Goal: Task Accomplishment & Management: Complete application form

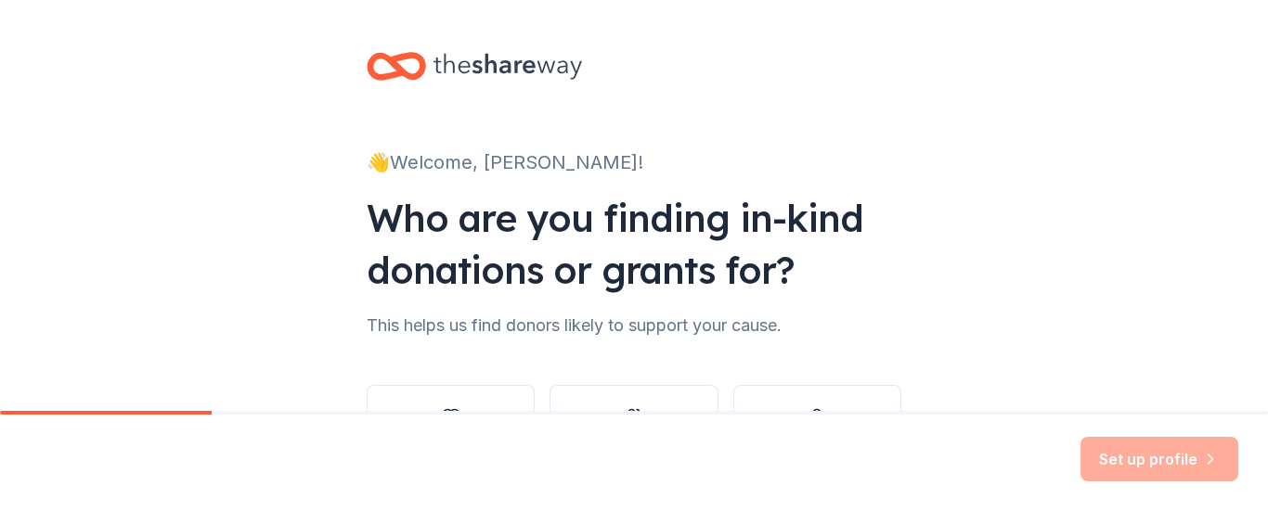
scroll to position [105, 0]
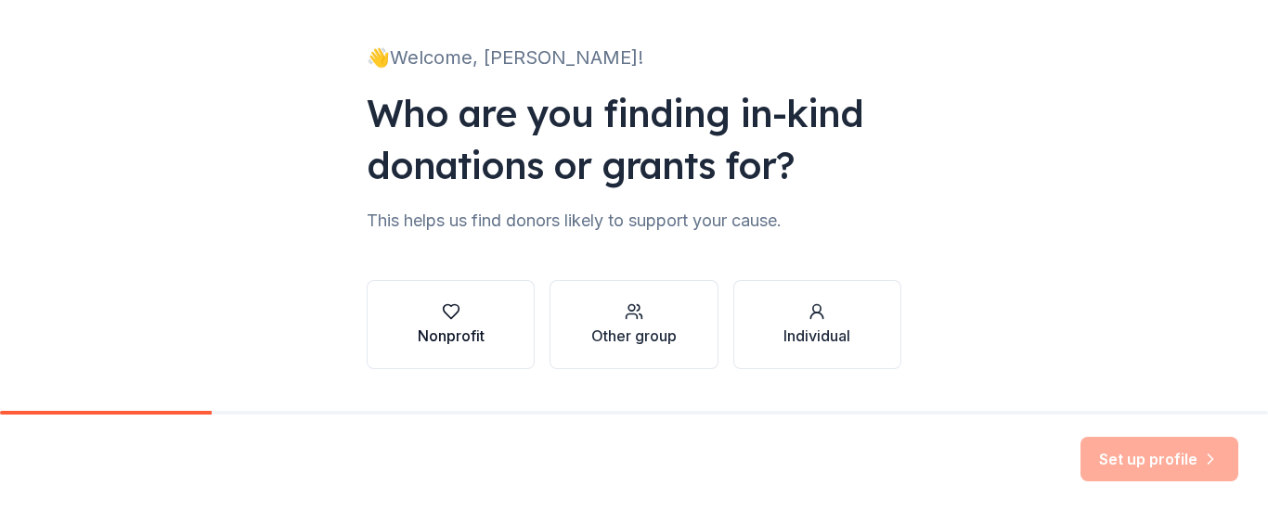
click at [445, 336] on div "Nonprofit" at bounding box center [451, 336] width 67 height 22
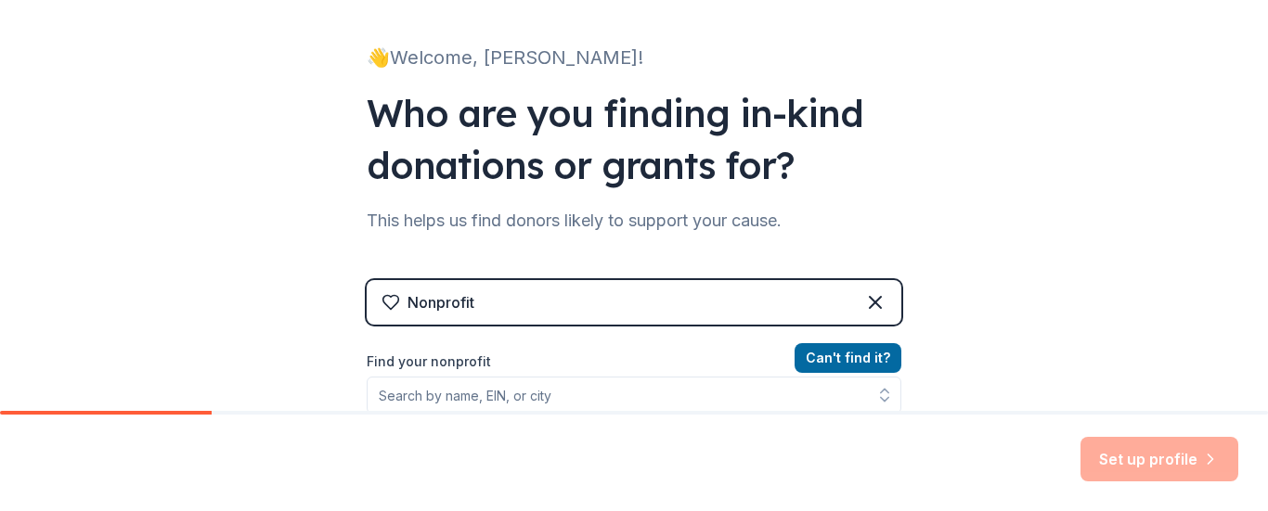
click at [539, 301] on div "Nonprofit" at bounding box center [634, 302] width 535 height 45
click at [859, 355] on button "Can ' t find it?" at bounding box center [847, 358] width 107 height 30
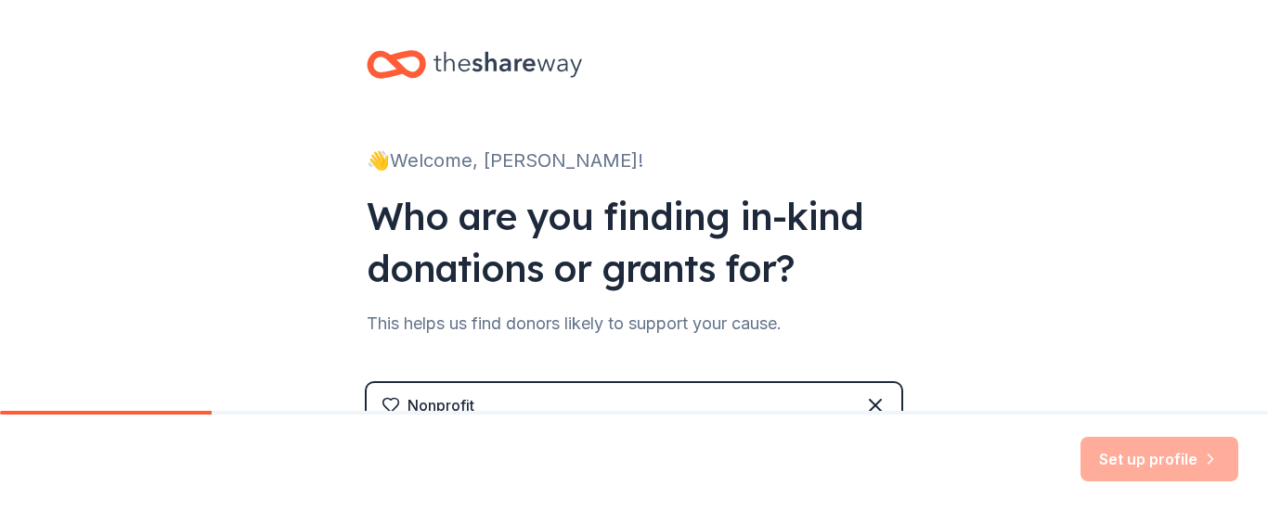
scroll to position [0, 0]
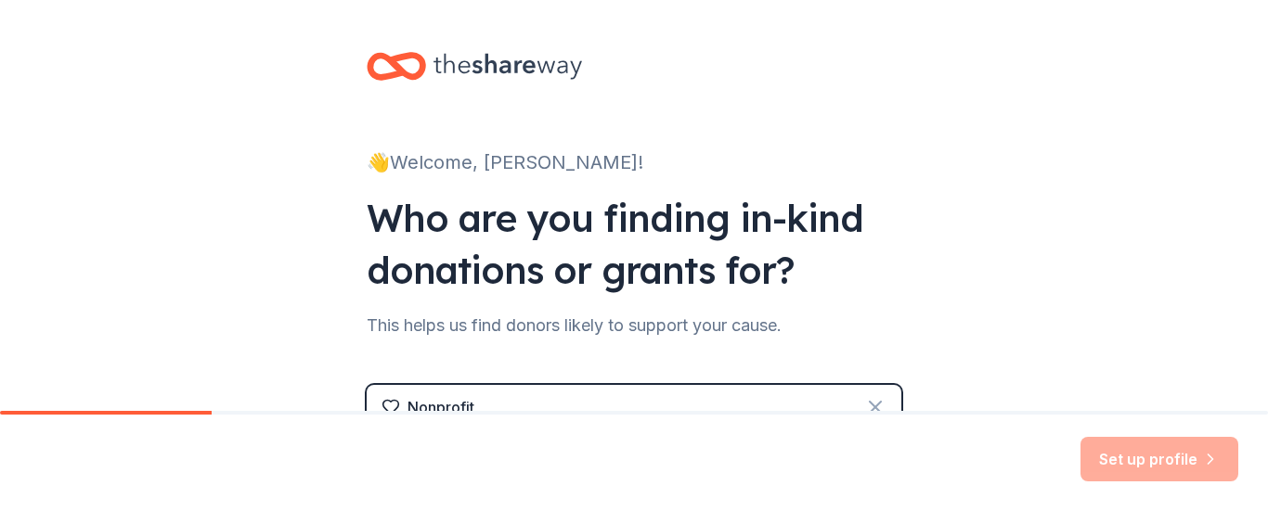
click at [873, 404] on icon at bounding box center [875, 407] width 22 height 22
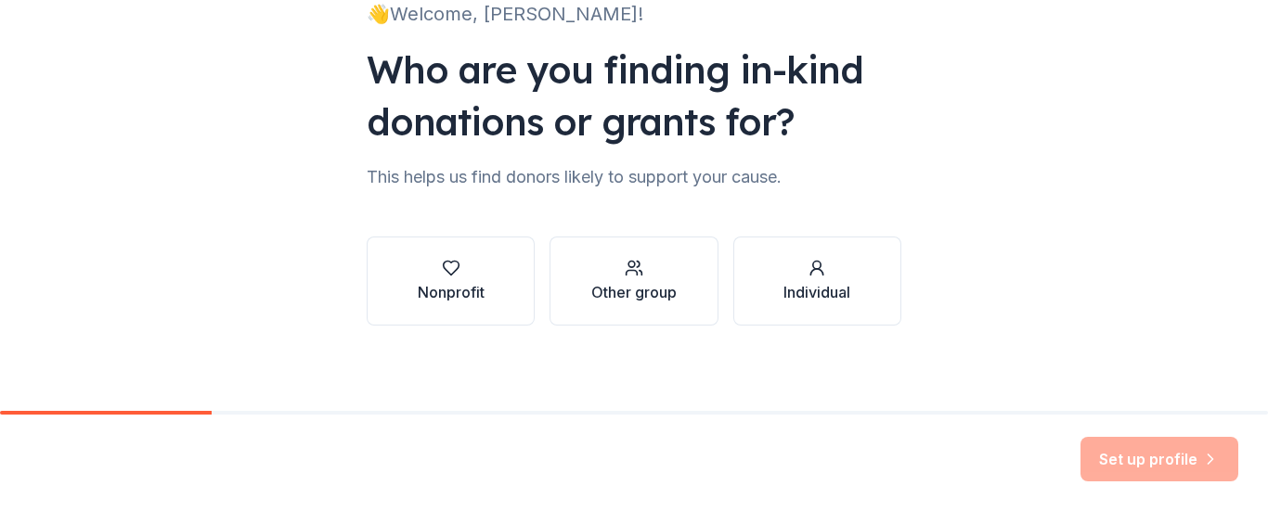
scroll to position [152, 0]
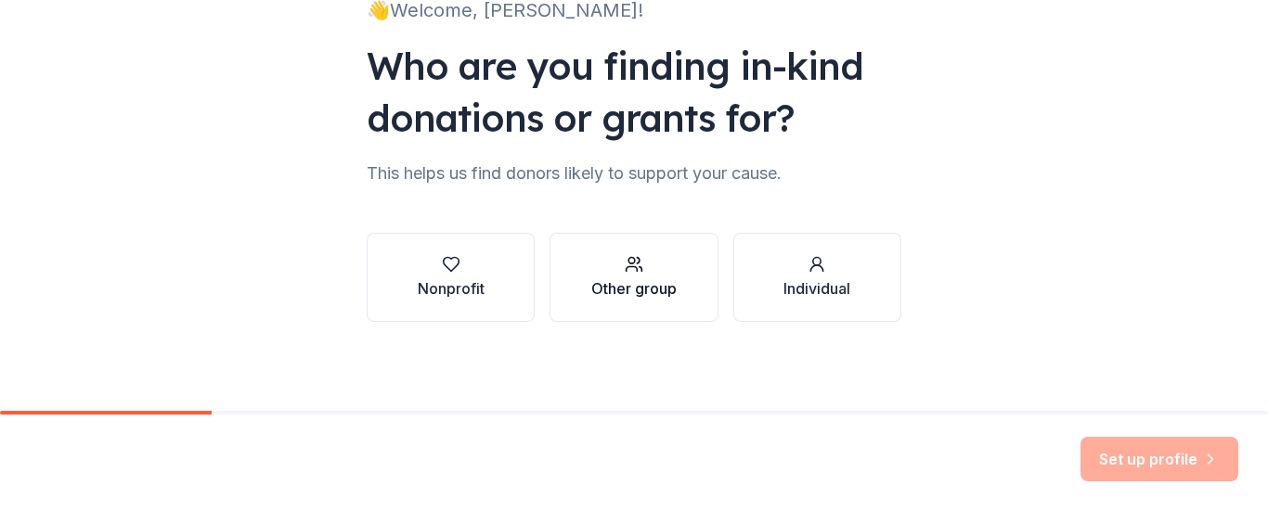
click at [637, 265] on div "button" at bounding box center [633, 264] width 85 height 19
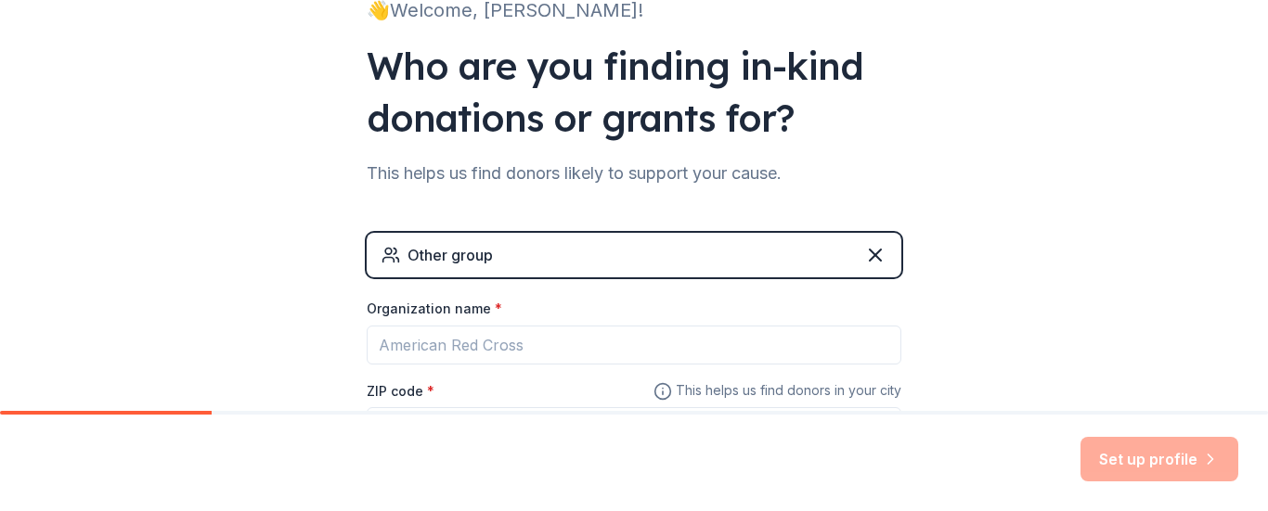
click at [546, 252] on div "Other group" at bounding box center [634, 255] width 535 height 45
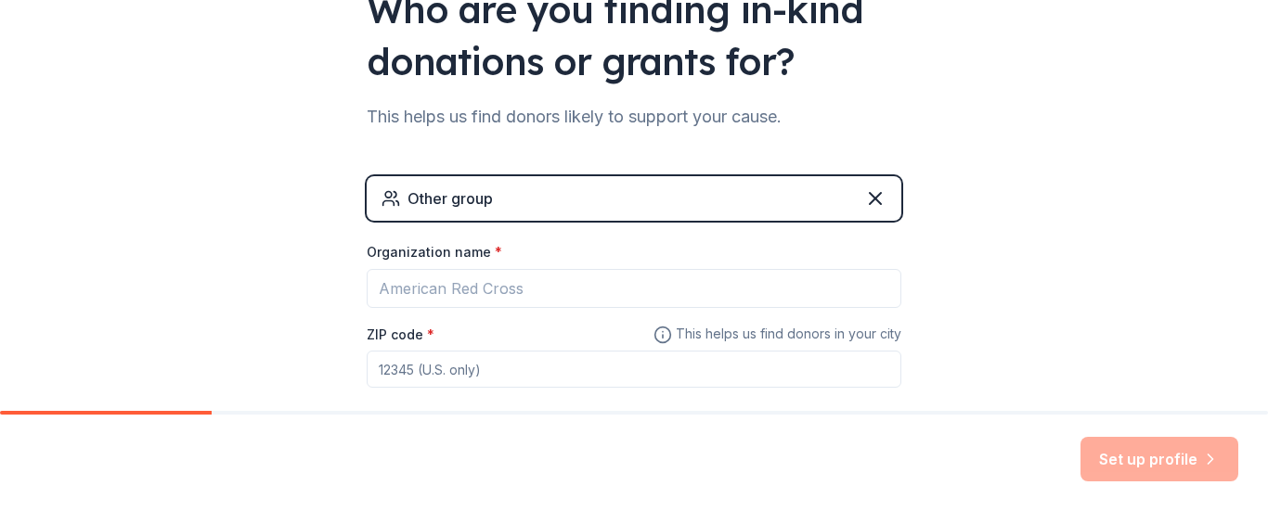
scroll to position [312, 0]
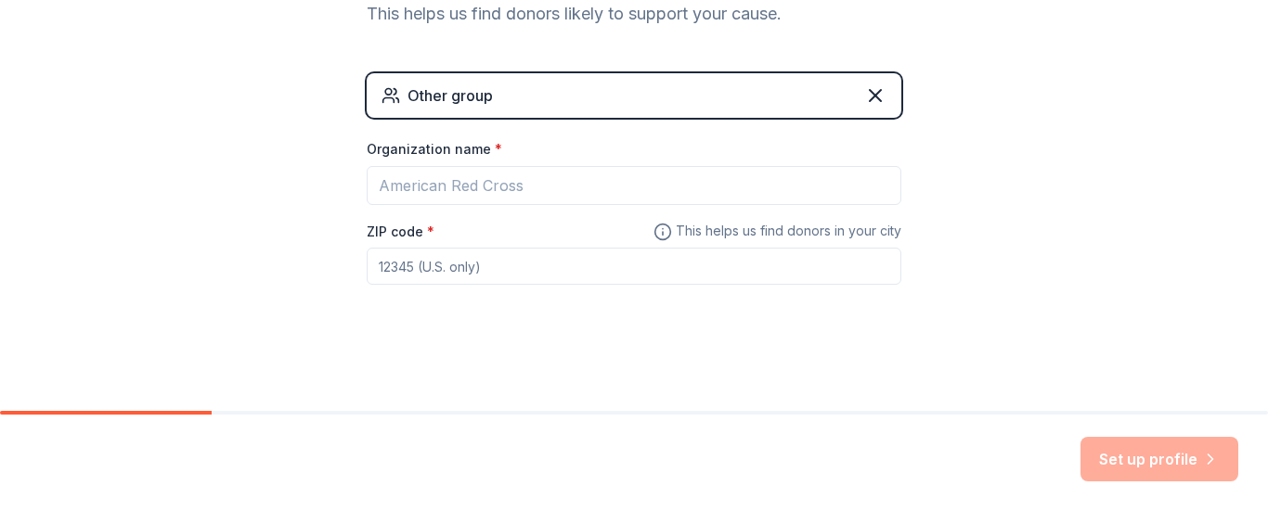
click at [495, 89] on div "Other group" at bounding box center [634, 95] width 535 height 45
click at [458, 102] on div "Other group" at bounding box center [449, 95] width 85 height 22
click at [425, 183] on div "Organization name *" at bounding box center [634, 172] width 535 height 65
click at [1137, 457] on div "Set up profile" at bounding box center [1159, 459] width 158 height 45
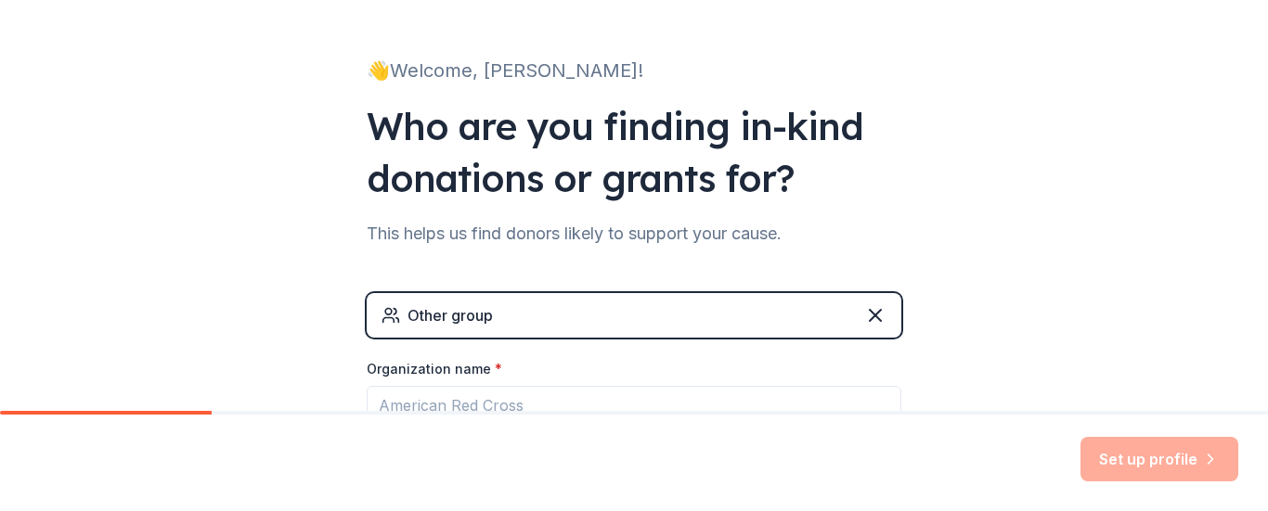
scroll to position [58, 0]
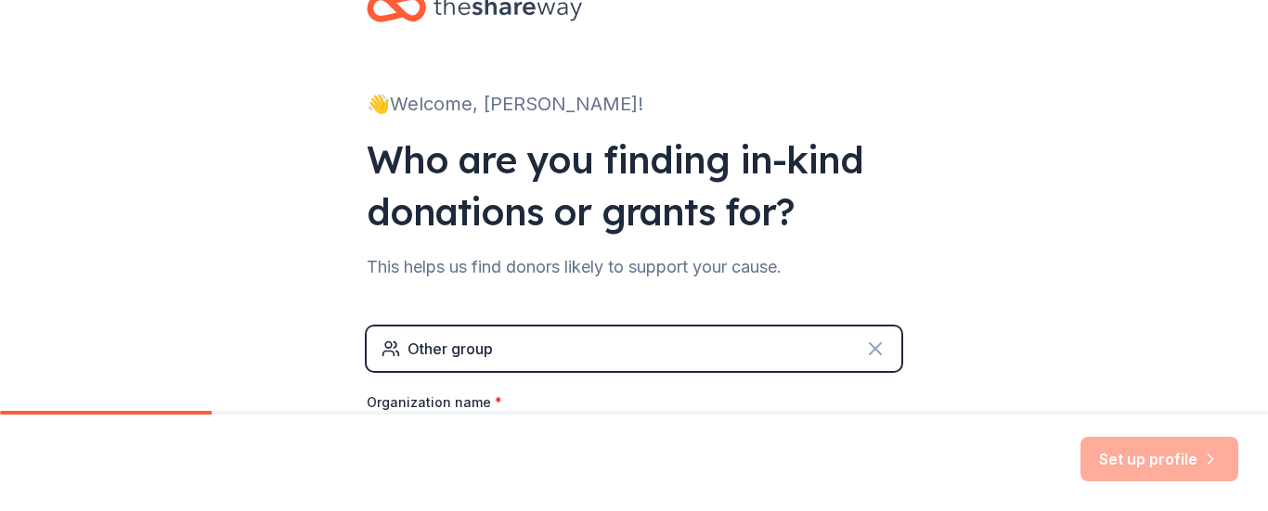
click at [869, 352] on icon at bounding box center [875, 349] width 22 height 22
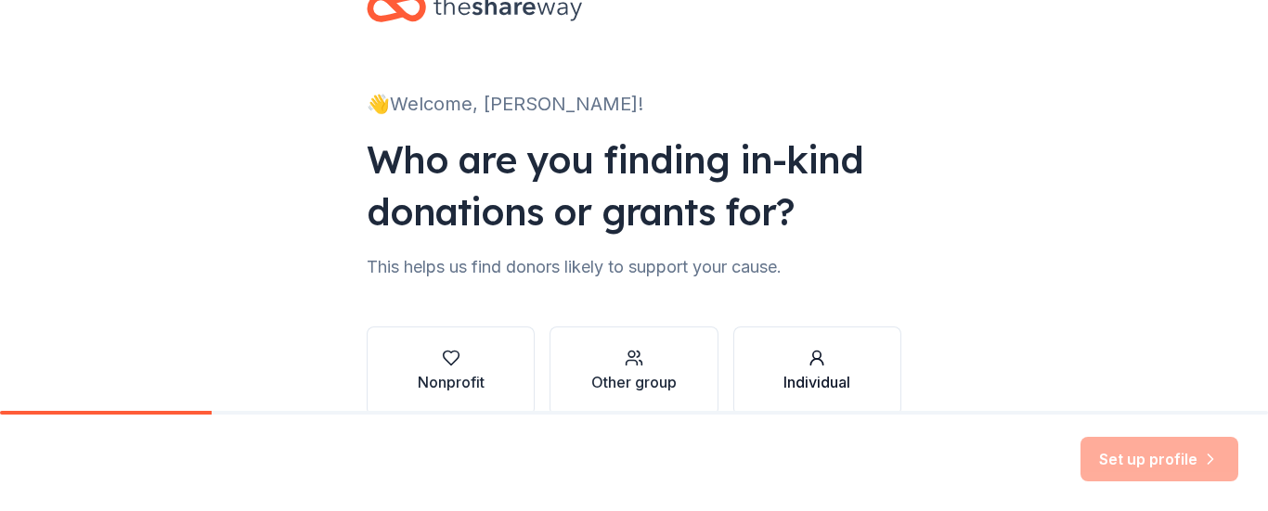
click at [807, 366] on icon "button" at bounding box center [816, 358] width 19 height 19
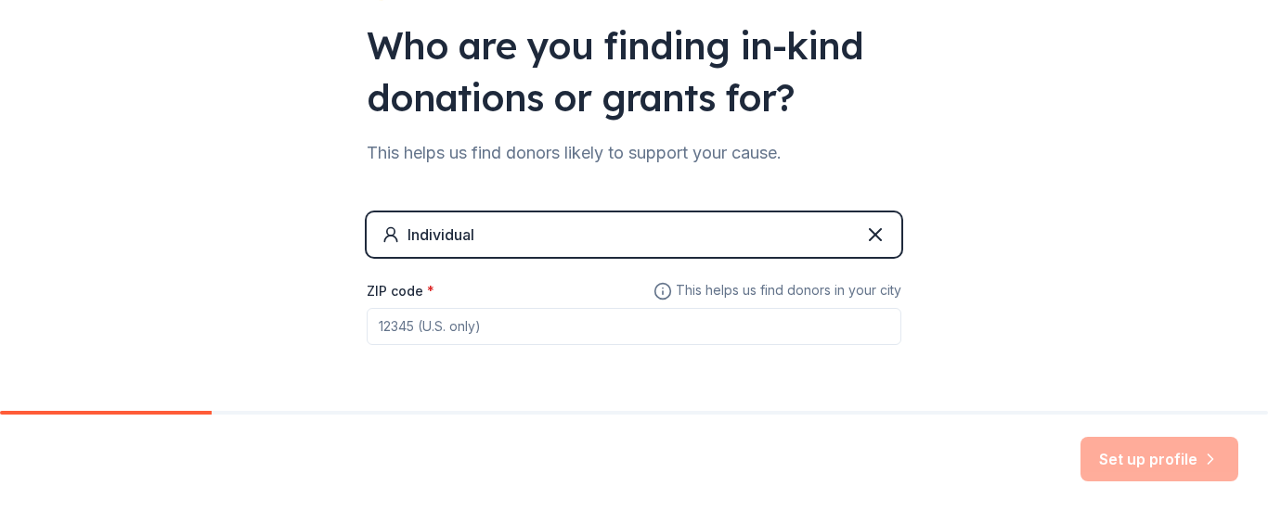
scroll to position [233, 0]
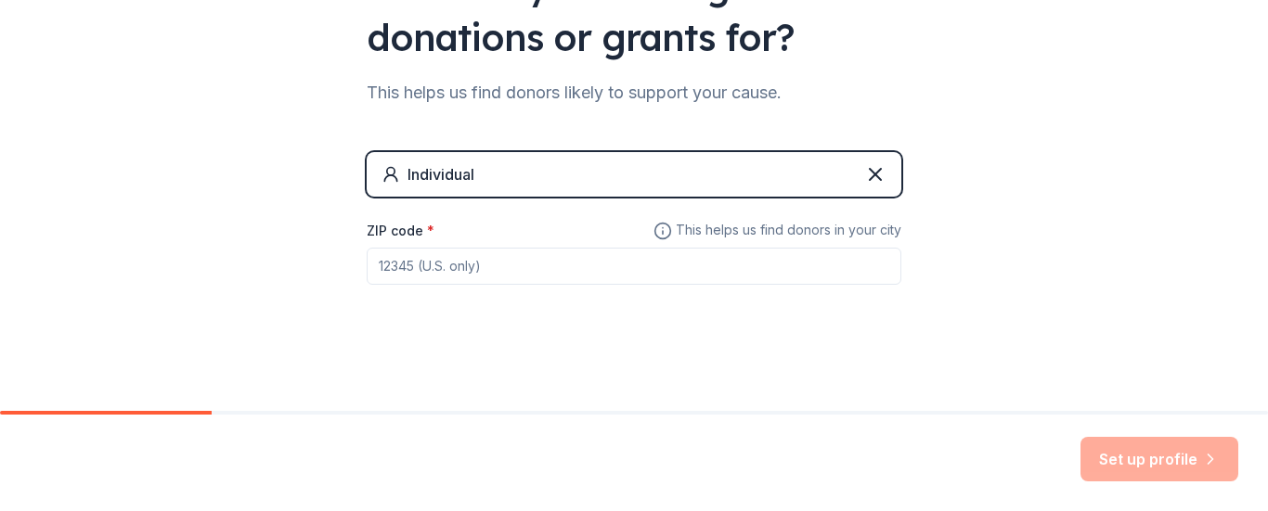
click at [410, 267] on input "ZIP code *" at bounding box center [634, 266] width 535 height 37
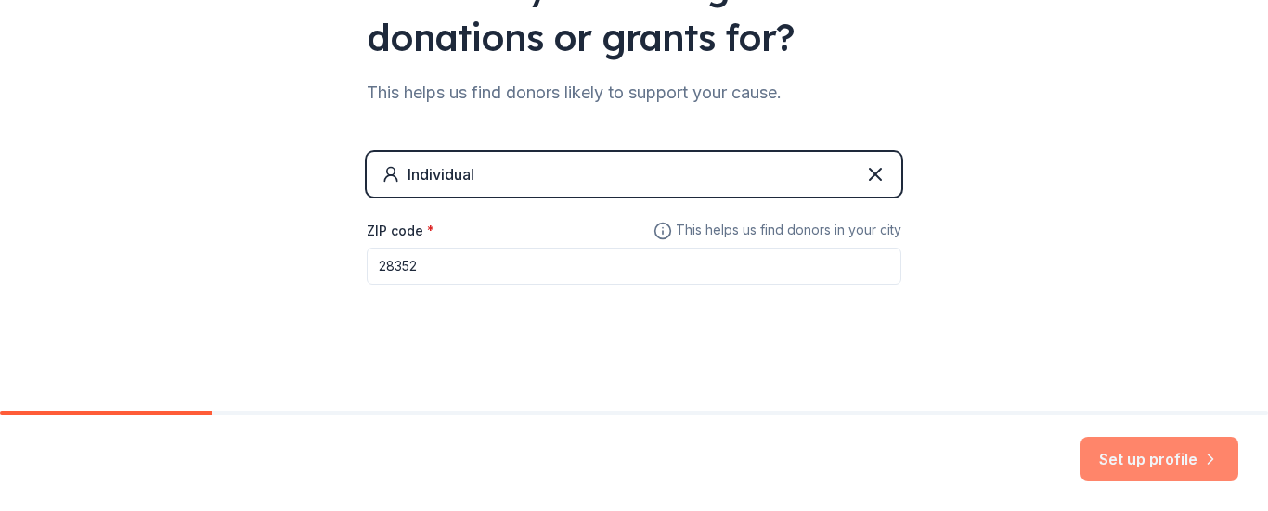
type input "28352"
click at [1151, 460] on button "Set up profile" at bounding box center [1159, 459] width 158 height 45
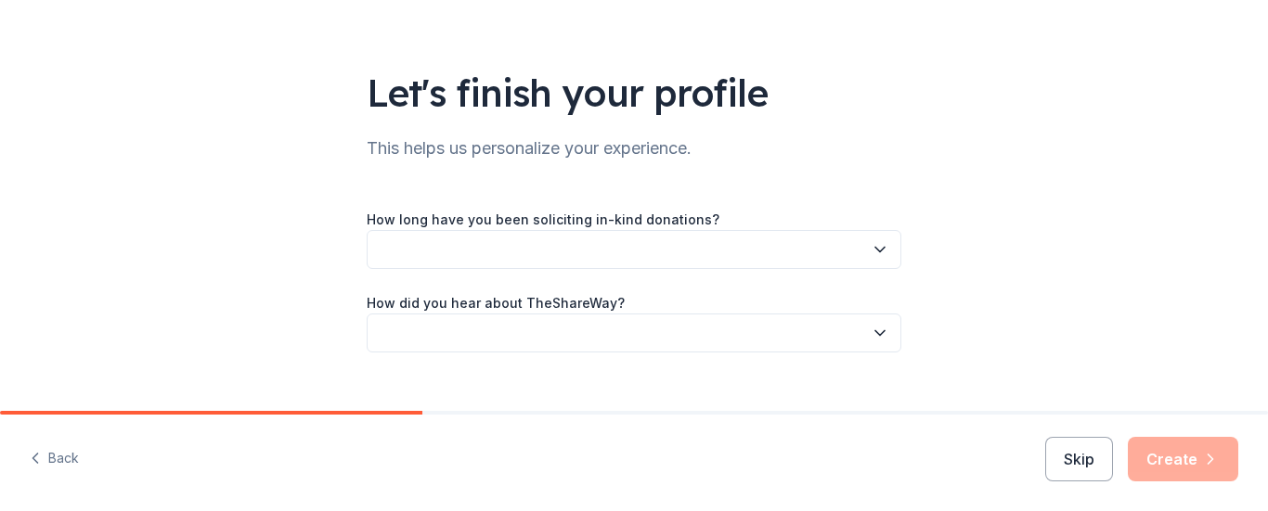
scroll to position [94, 0]
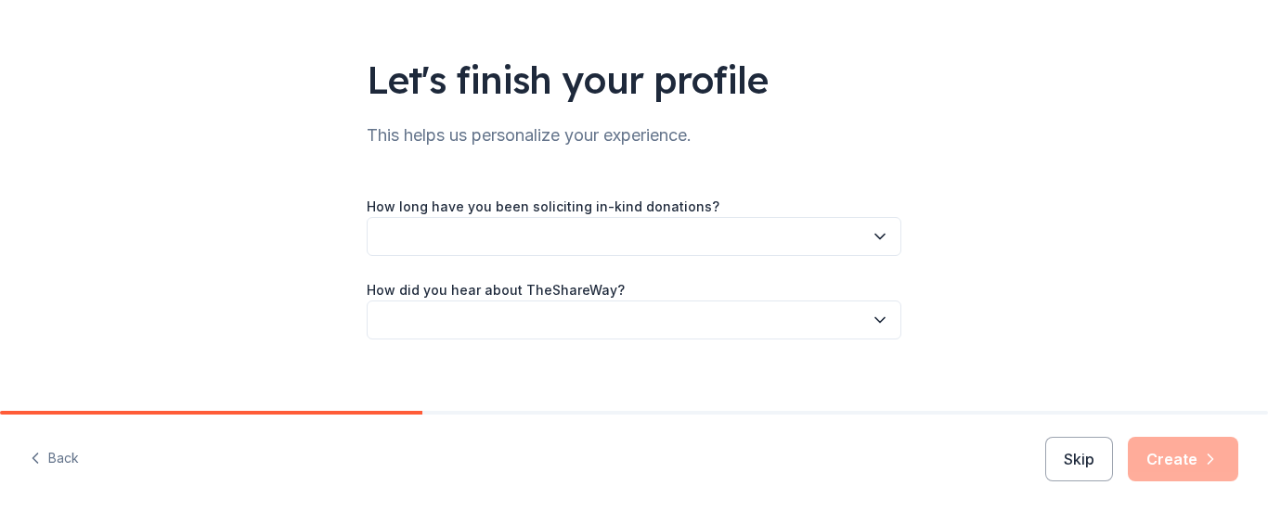
click at [871, 235] on icon "button" at bounding box center [880, 236] width 19 height 19
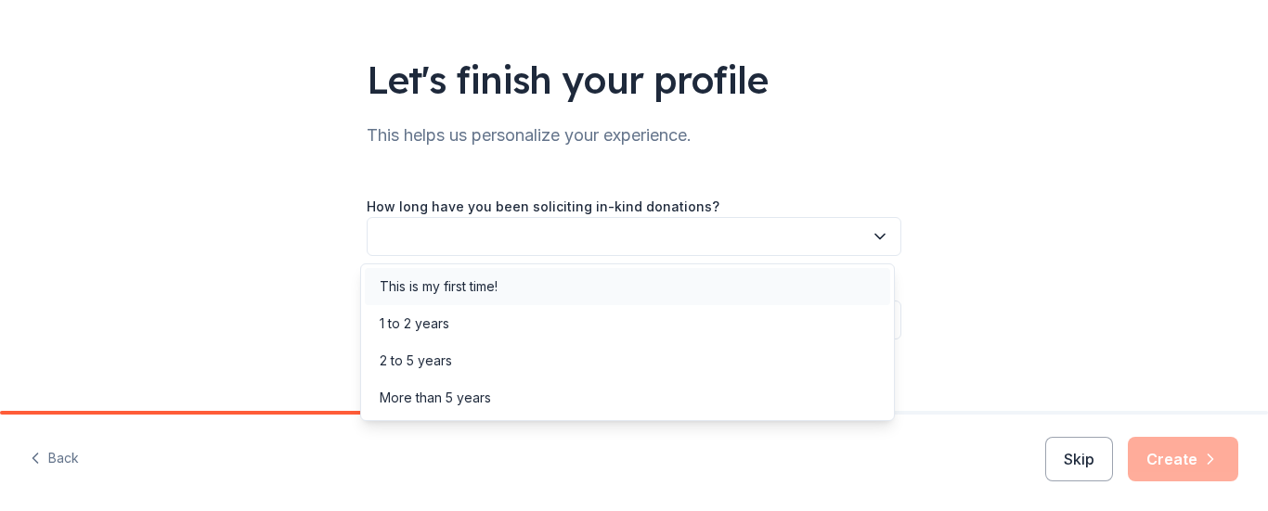
click at [493, 280] on div "This is my first time!" at bounding box center [439, 287] width 118 height 22
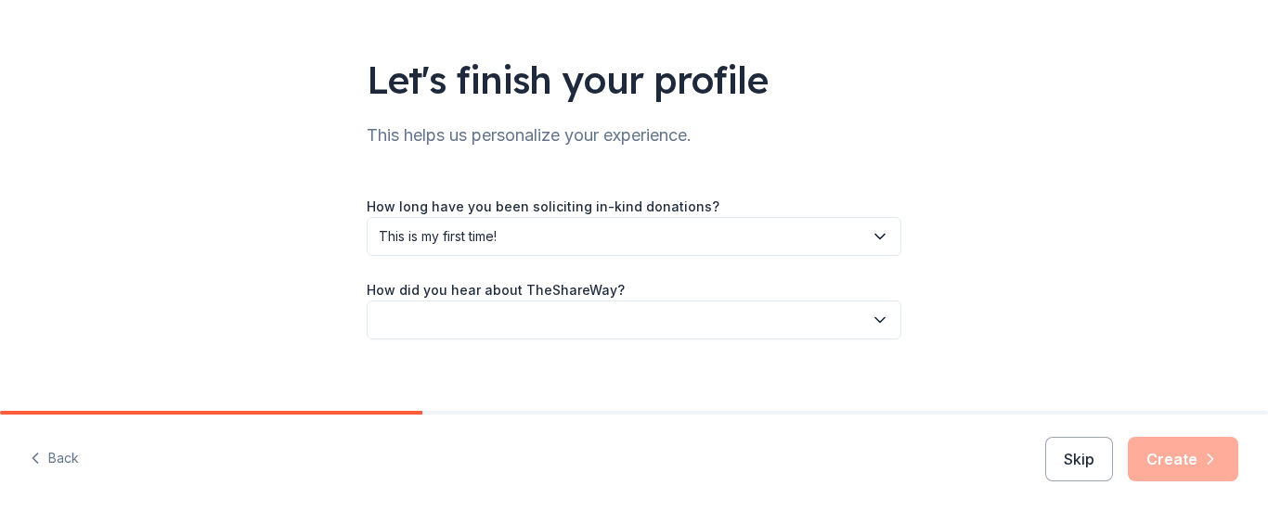
click at [874, 319] on icon "button" at bounding box center [880, 320] width 19 height 19
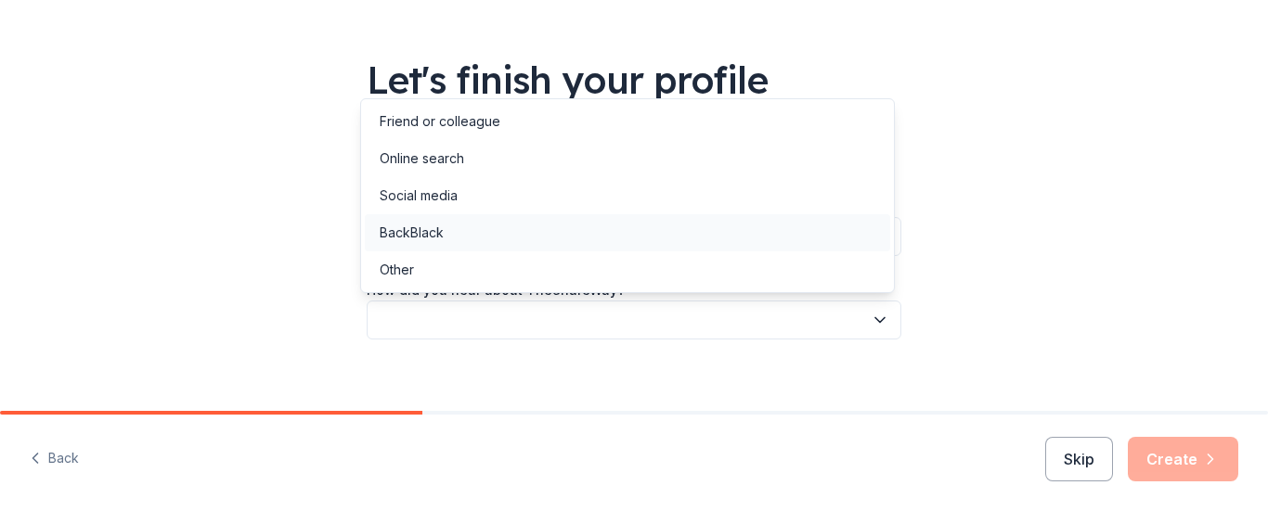
drag, startPoint x: 436, startPoint y: 193, endPoint x: 432, endPoint y: 223, distance: 30.1
click at [437, 193] on div "Social media" at bounding box center [419, 196] width 78 height 22
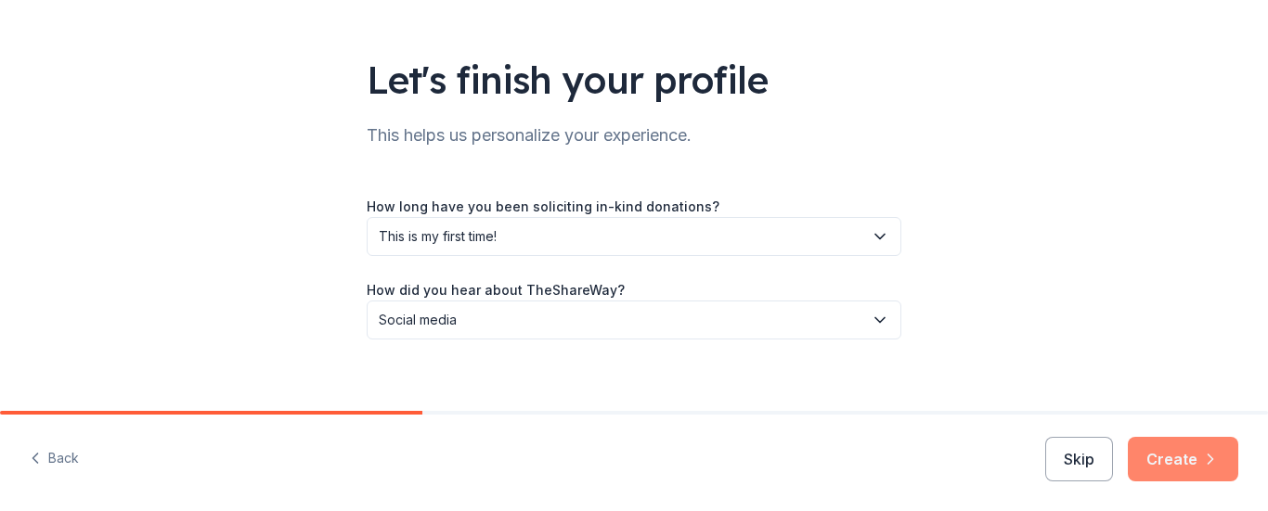
click at [1164, 452] on button "Create" at bounding box center [1183, 459] width 110 height 45
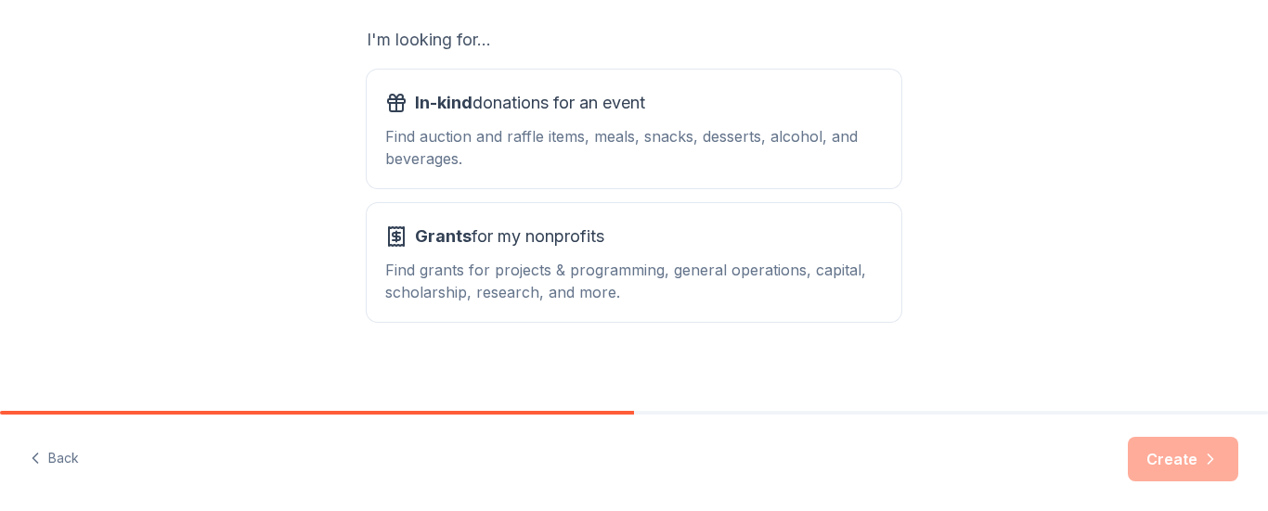
scroll to position [338, 0]
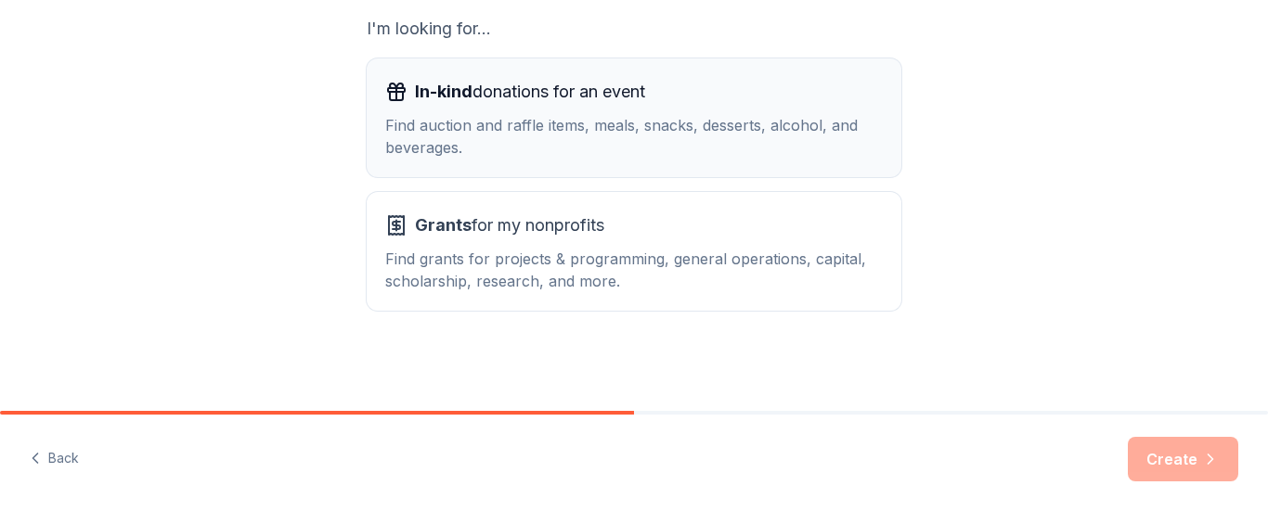
drag, startPoint x: 461, startPoint y: 111, endPoint x: 456, endPoint y: 99, distance: 13.3
click at [460, 110] on div "In-kind donations for an event Find auction and raffle items, meals, snacks, de…" at bounding box center [633, 118] width 497 height 82
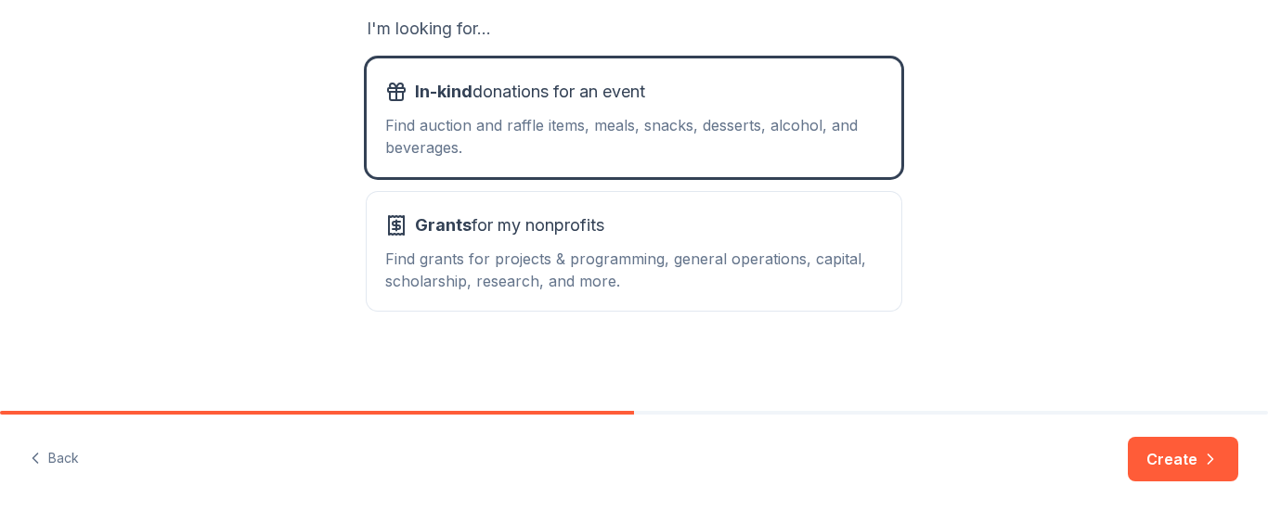
click at [1182, 458] on button "Create" at bounding box center [1183, 459] width 110 height 45
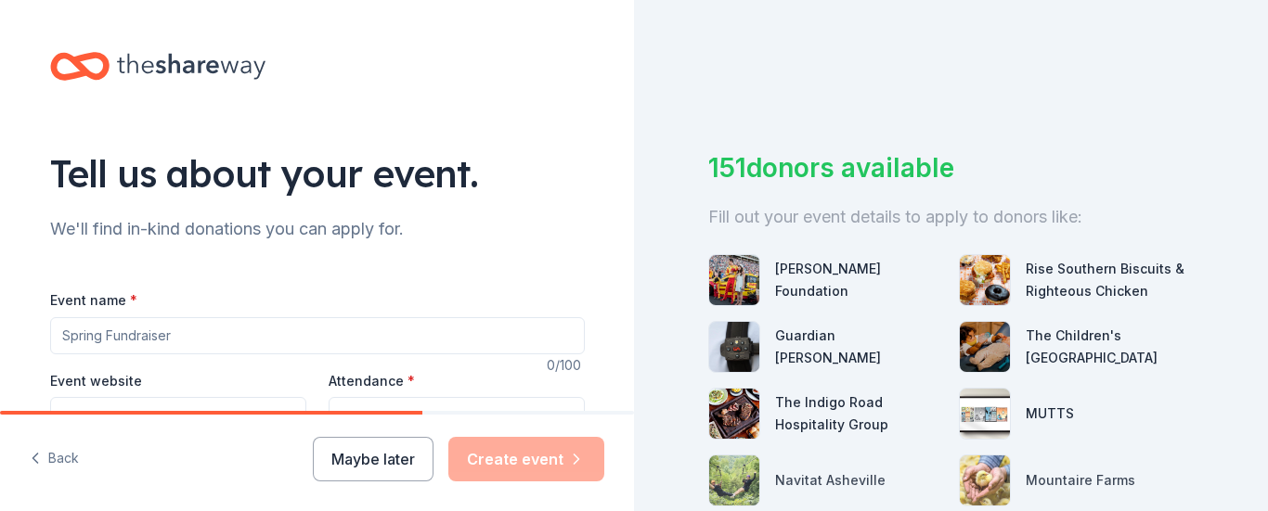
click at [164, 331] on input "Event name *" at bounding box center [317, 335] width 535 height 37
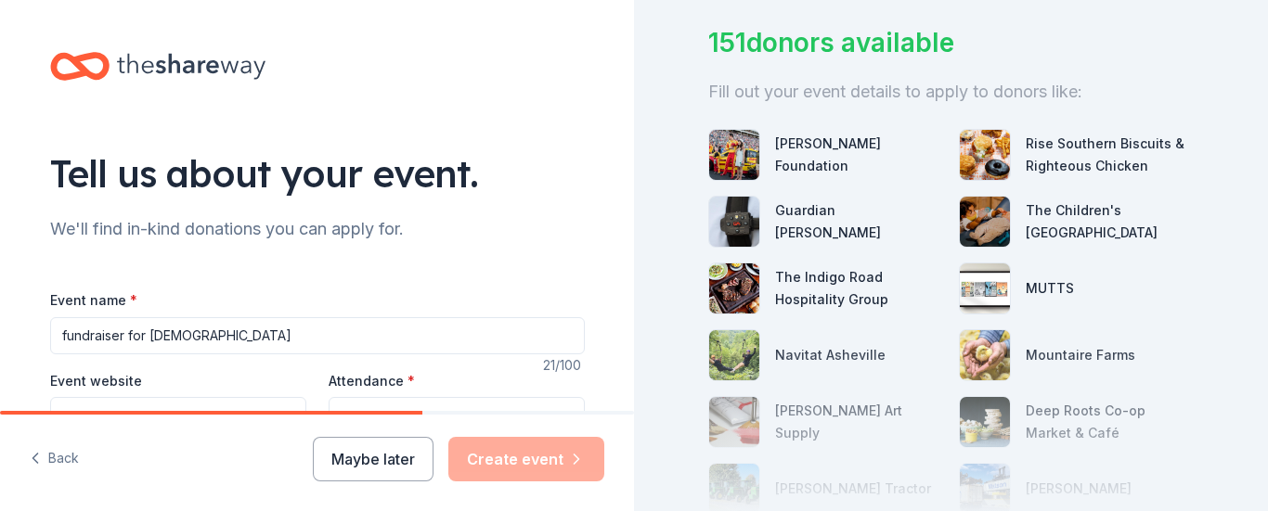
scroll to position [127, 0]
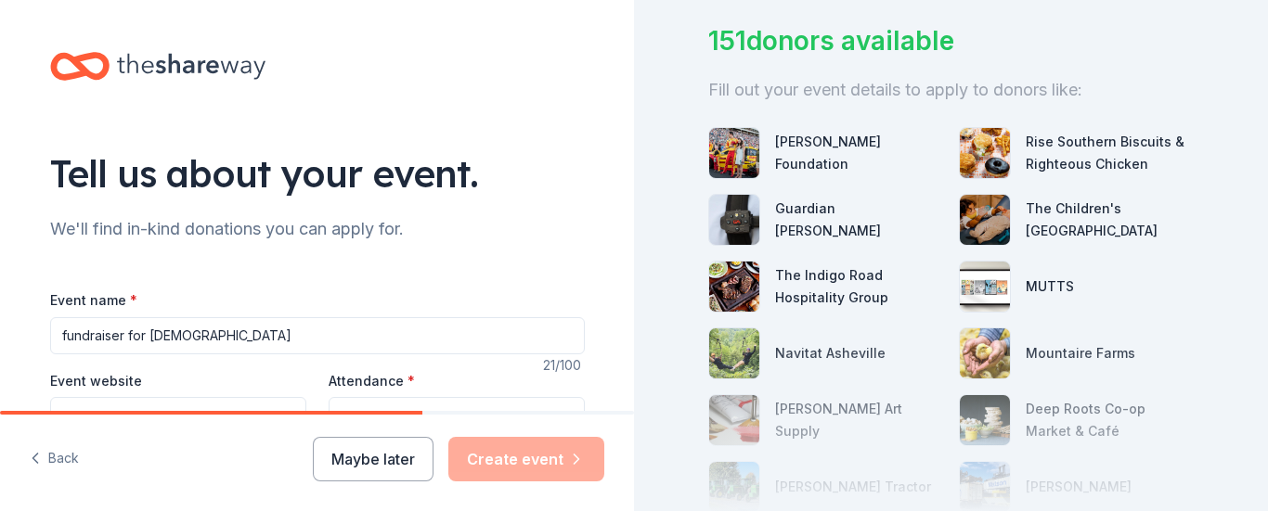
type input "fundraiser for [DEMOGRAPHIC_DATA]"
click at [518, 458] on div "Maybe later Create event" at bounding box center [458, 459] width 291 height 45
click at [113, 383] on label "Event website" at bounding box center [96, 381] width 92 height 19
click at [113, 397] on input "Event website" at bounding box center [178, 415] width 256 height 37
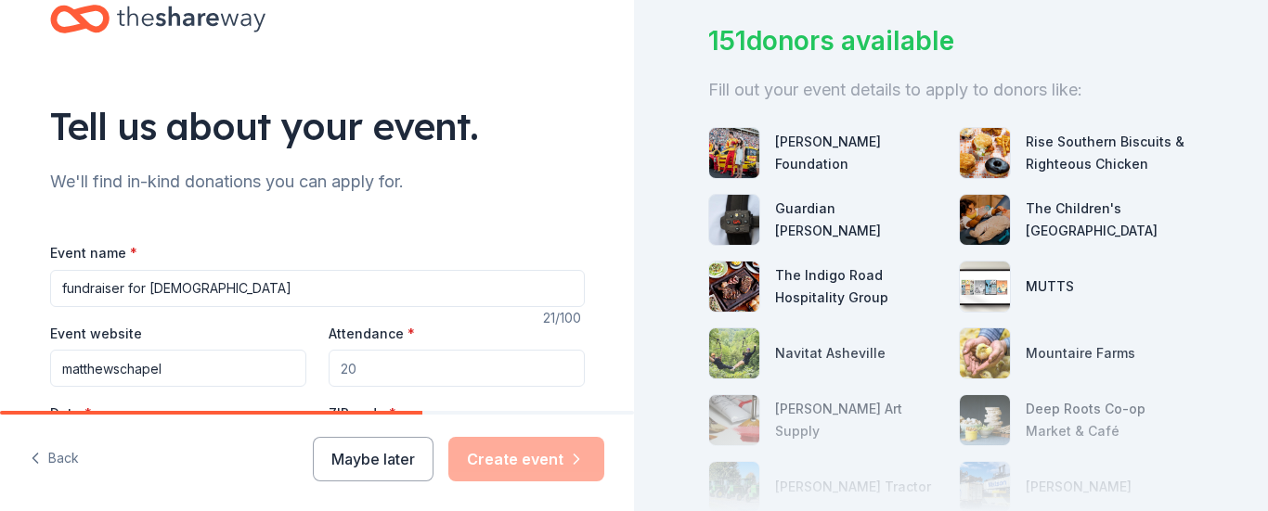
scroll to position [60, 0]
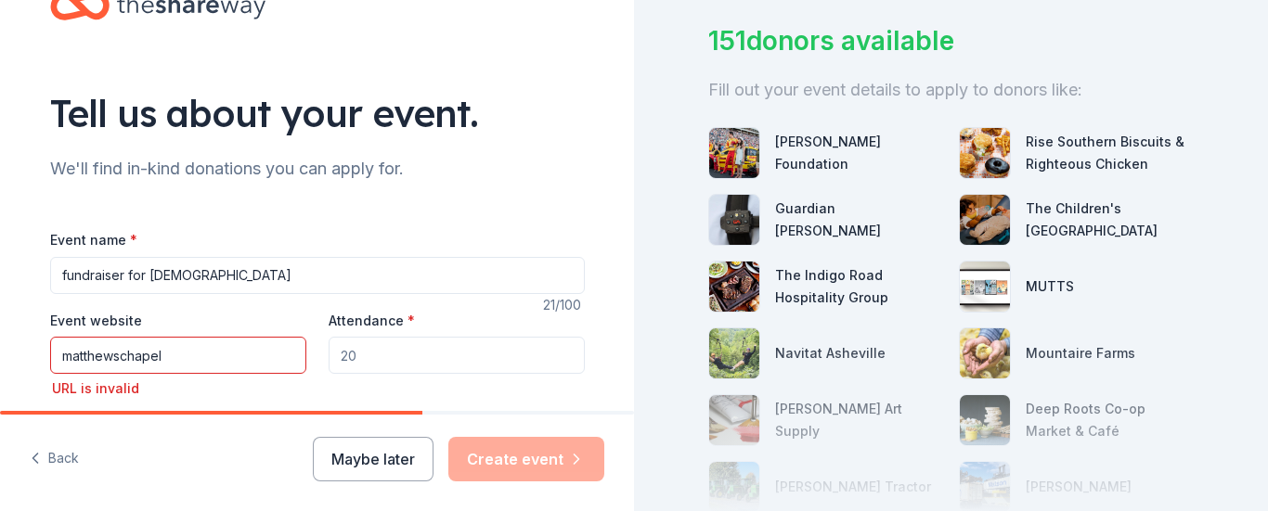
click at [95, 403] on div "Event website matthewschapel URL is invalid Attendance * Date * Pick a date ZIP…" at bounding box center [317, 395] width 535 height 172
click at [162, 353] on input "matthewschapel" at bounding box center [178, 355] width 256 height 37
click at [162, 356] on input "[DOMAIN_NAME]" at bounding box center [178, 355] width 256 height 37
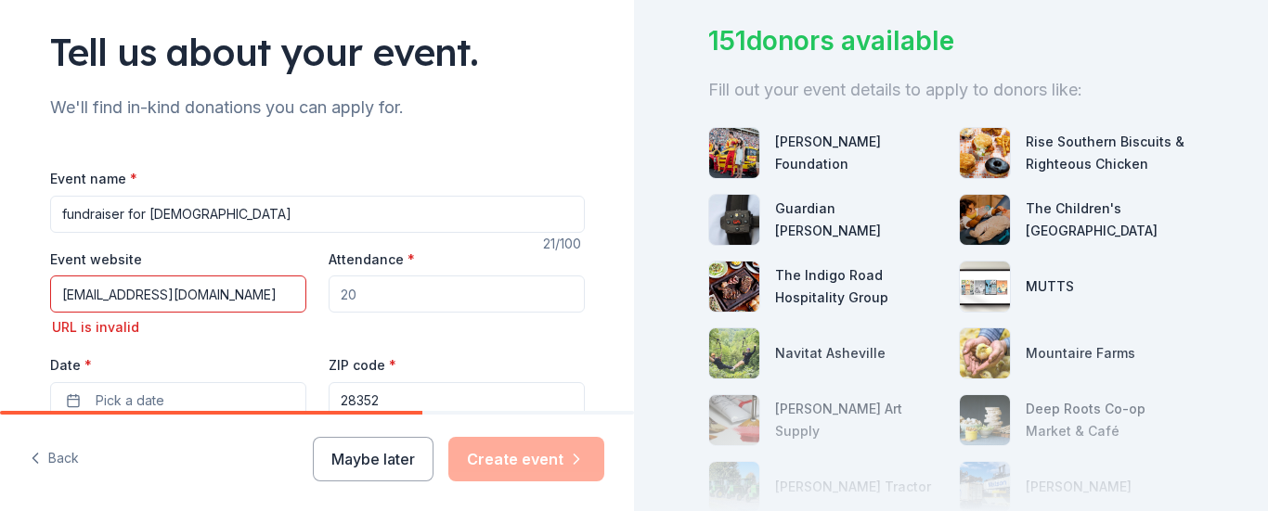
scroll to position [135, 0]
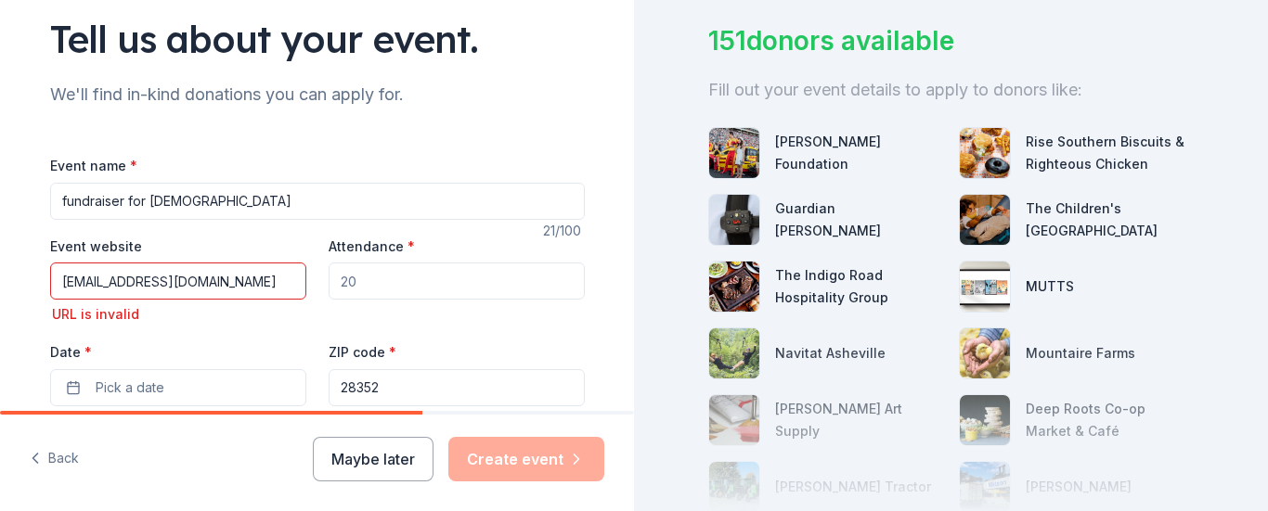
click at [240, 286] on input "[EMAIL_ADDRESS][DOMAIN_NAME]" at bounding box center [178, 281] width 256 height 37
type input "m"
